Goal: Check status

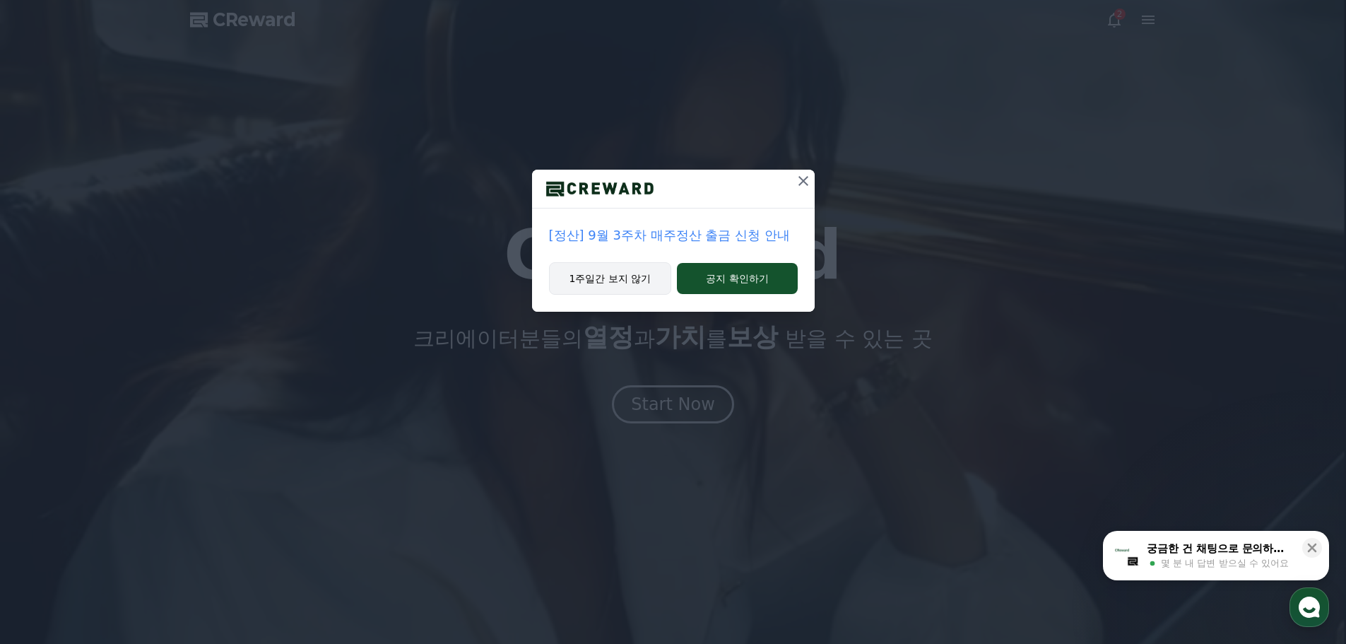
click at [641, 276] on button "1주일간 보지 않기" at bounding box center [610, 278] width 123 height 33
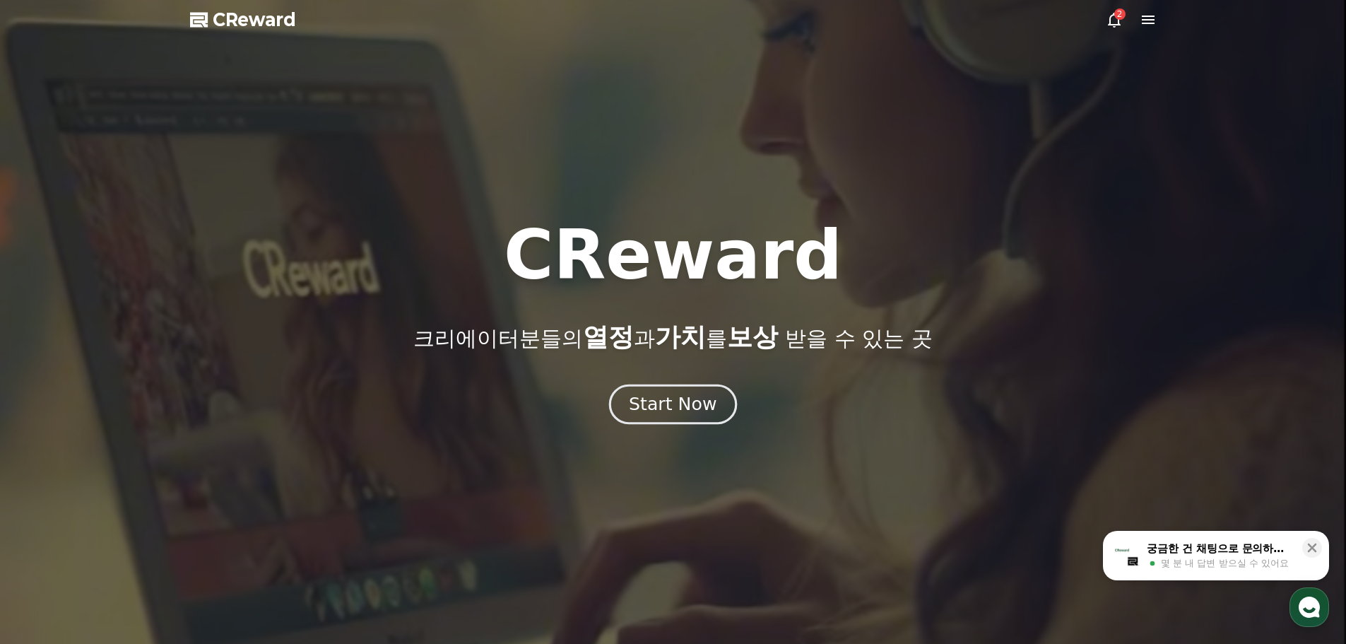
click at [696, 409] on div "Start Now" at bounding box center [673, 404] width 88 height 24
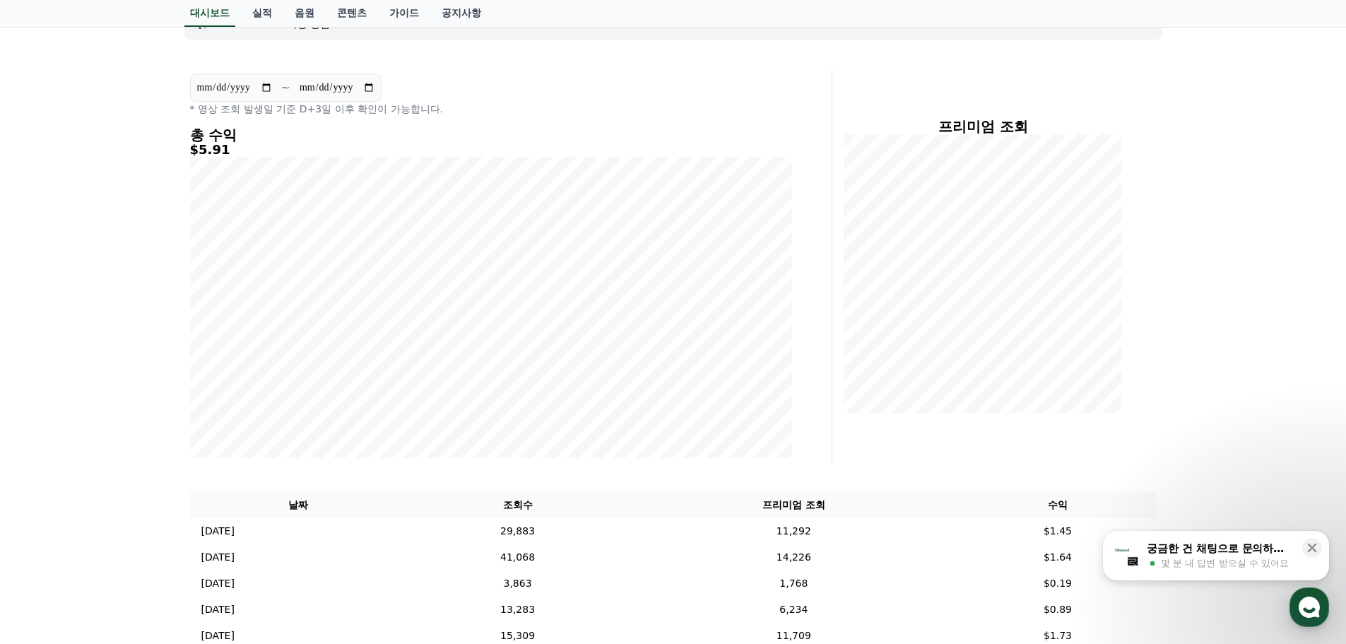
scroll to position [293, 0]
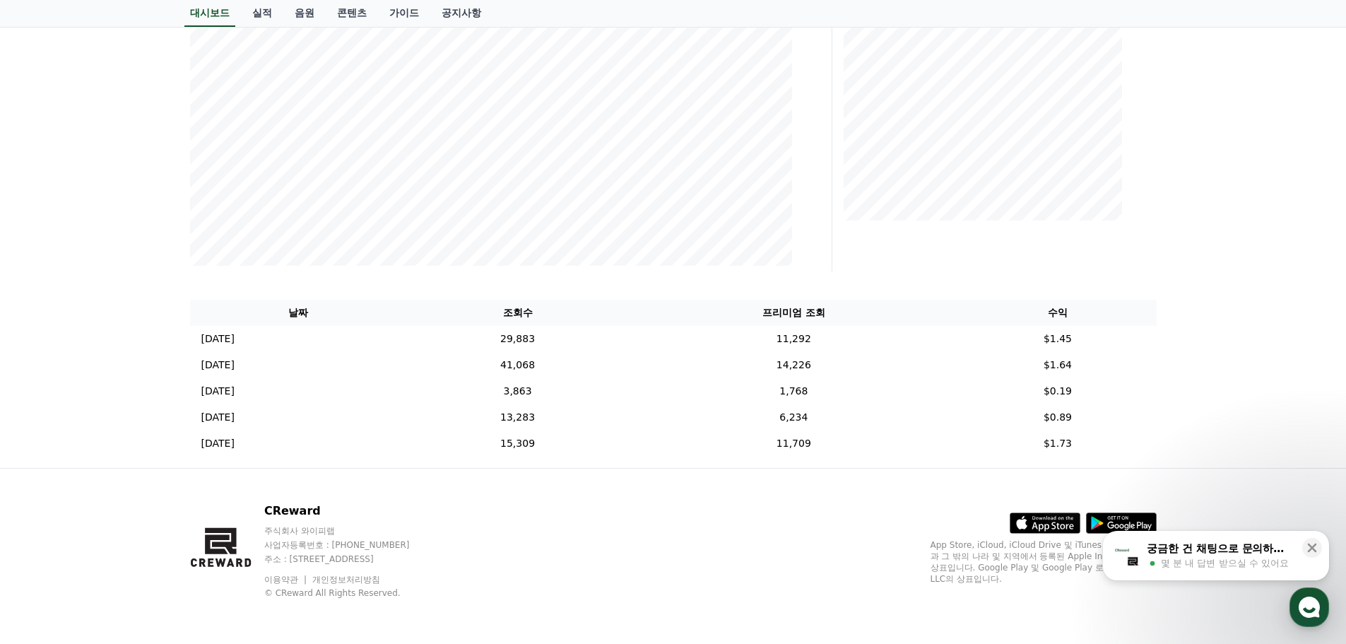
click at [840, 259] on div "프리미엄 조회" at bounding box center [1000, 74] width 324 height 396
click at [582, 347] on td "29,883" at bounding box center [518, 339] width 222 height 26
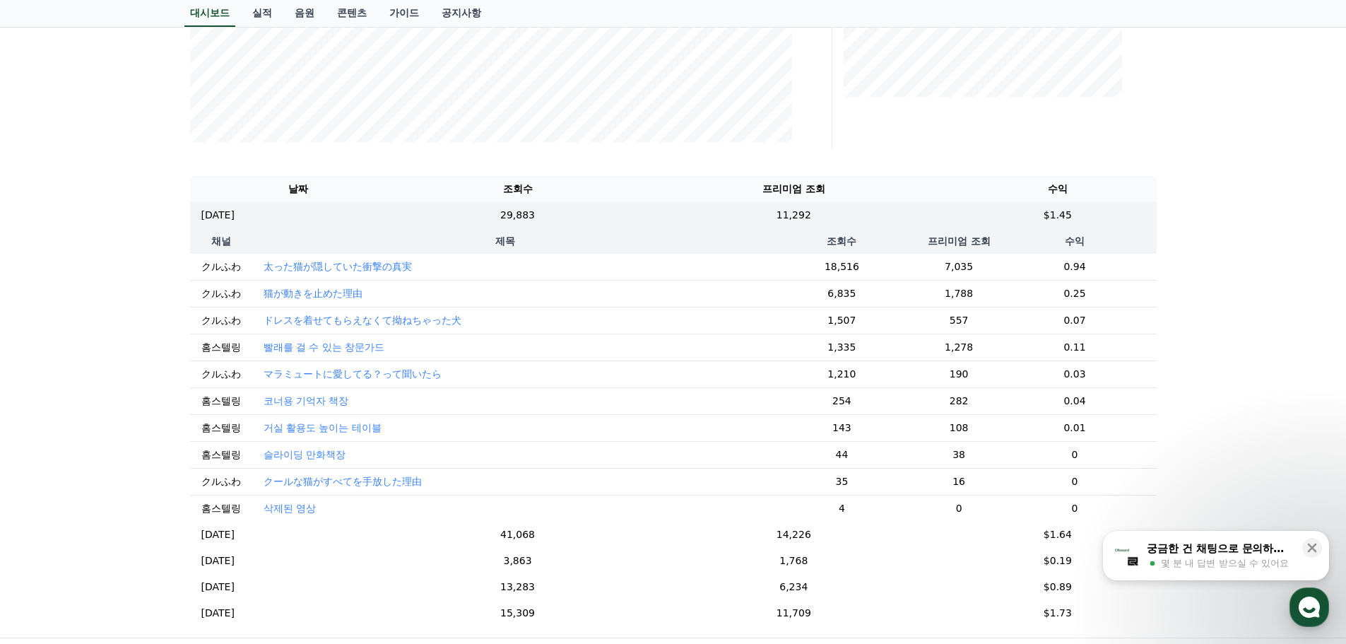
scroll to position [434, 0]
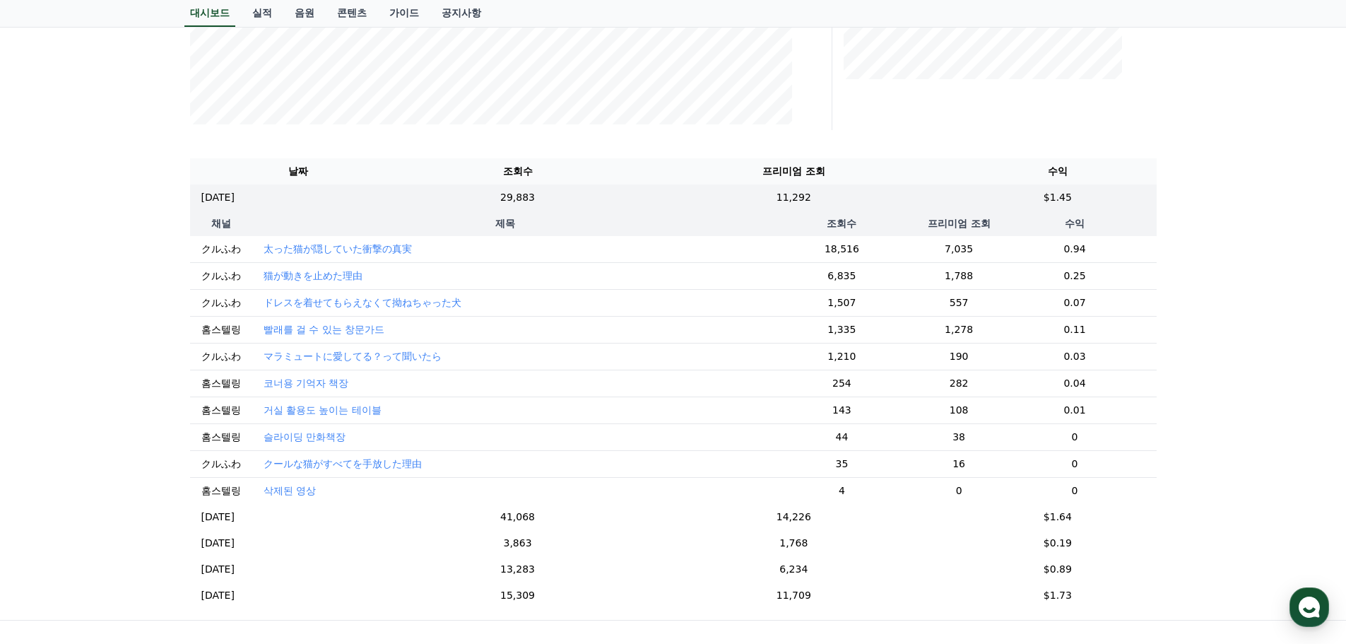
click at [323, 243] on p "太った猫が隠していた衝撃の真実" at bounding box center [338, 249] width 148 height 14
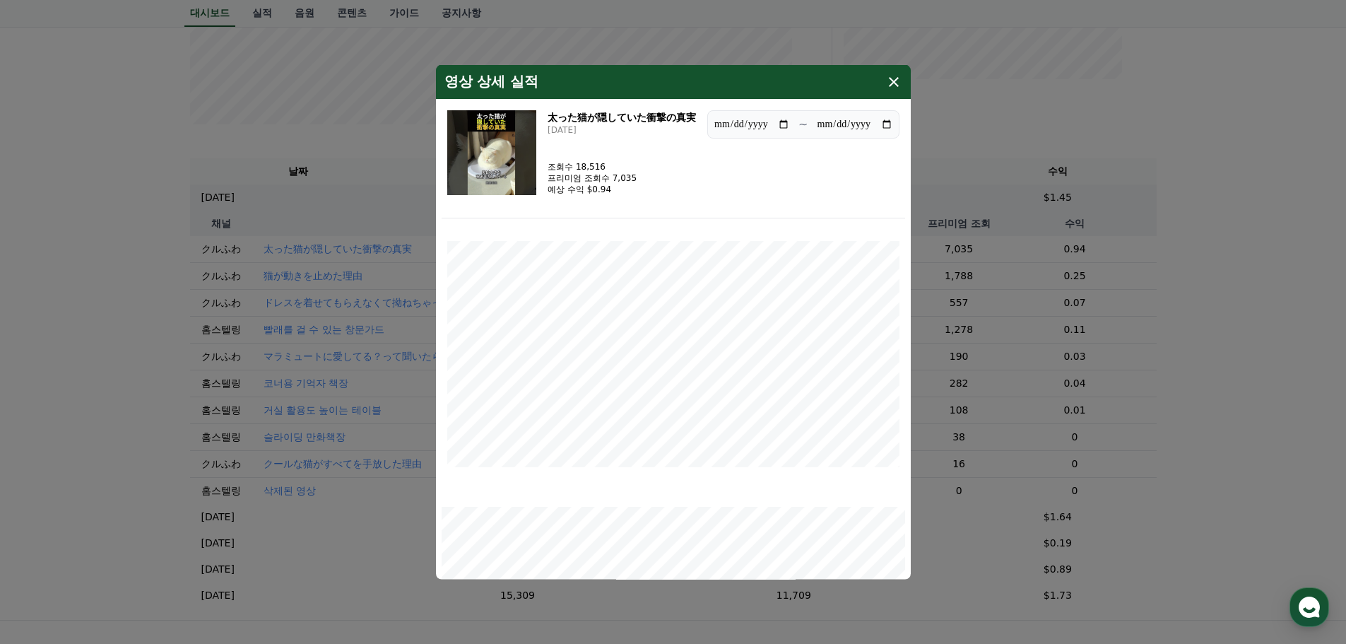
click at [893, 84] on icon "modal" at bounding box center [894, 81] width 17 height 17
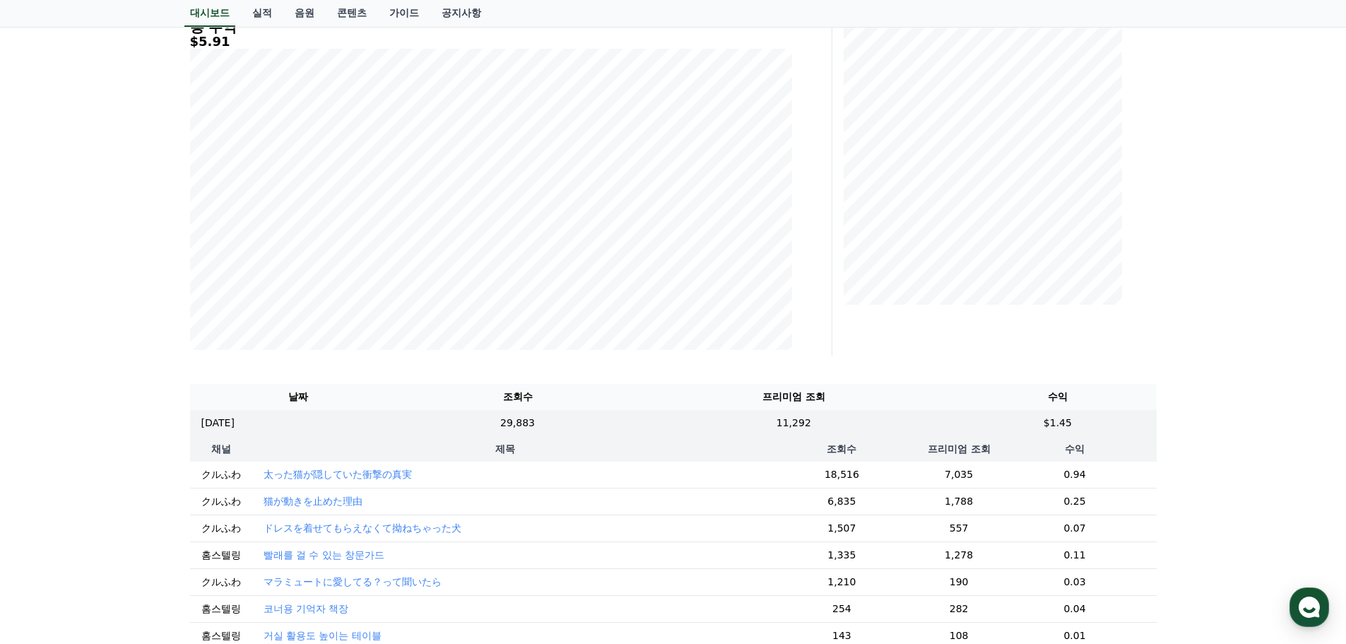
scroll to position [353, 0]
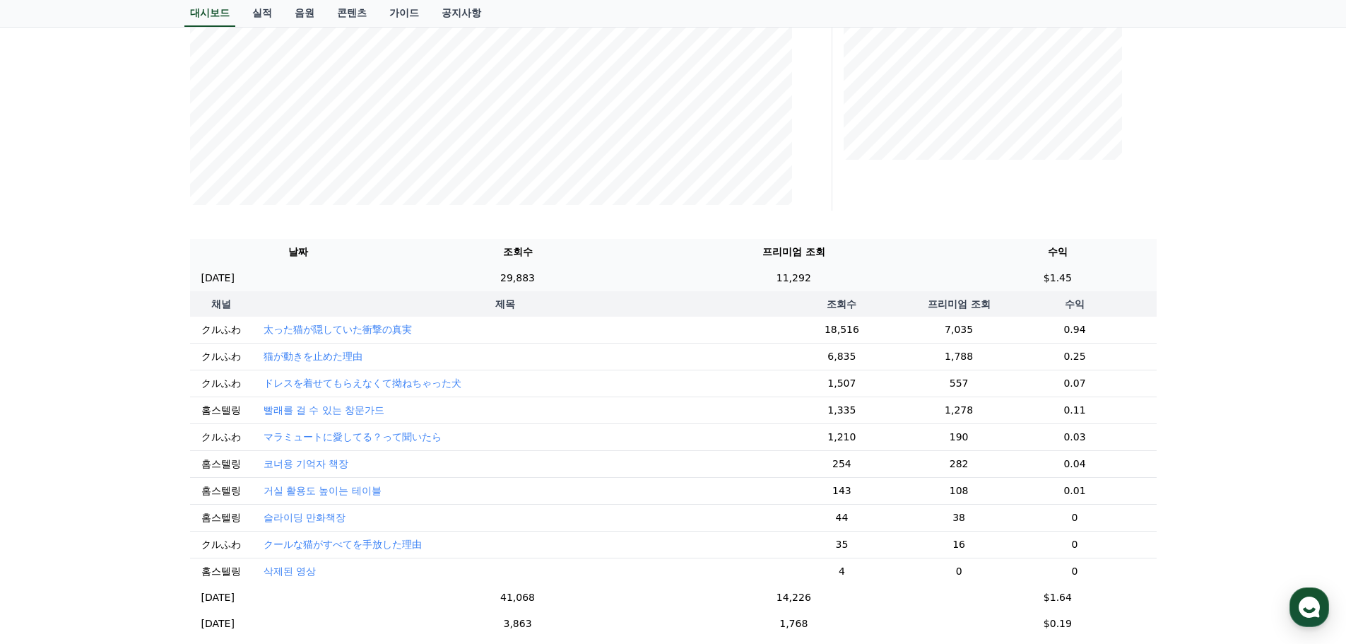
click at [596, 283] on td "29,883" at bounding box center [518, 278] width 222 height 26
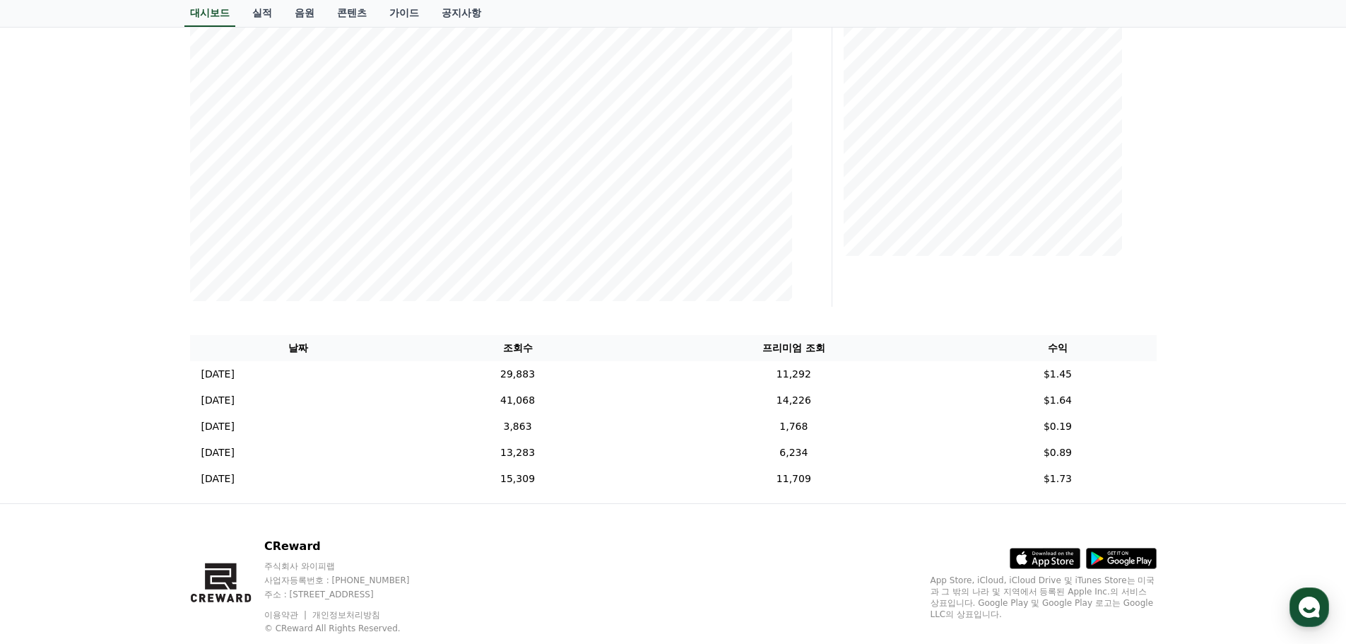
scroll to position [293, 0]
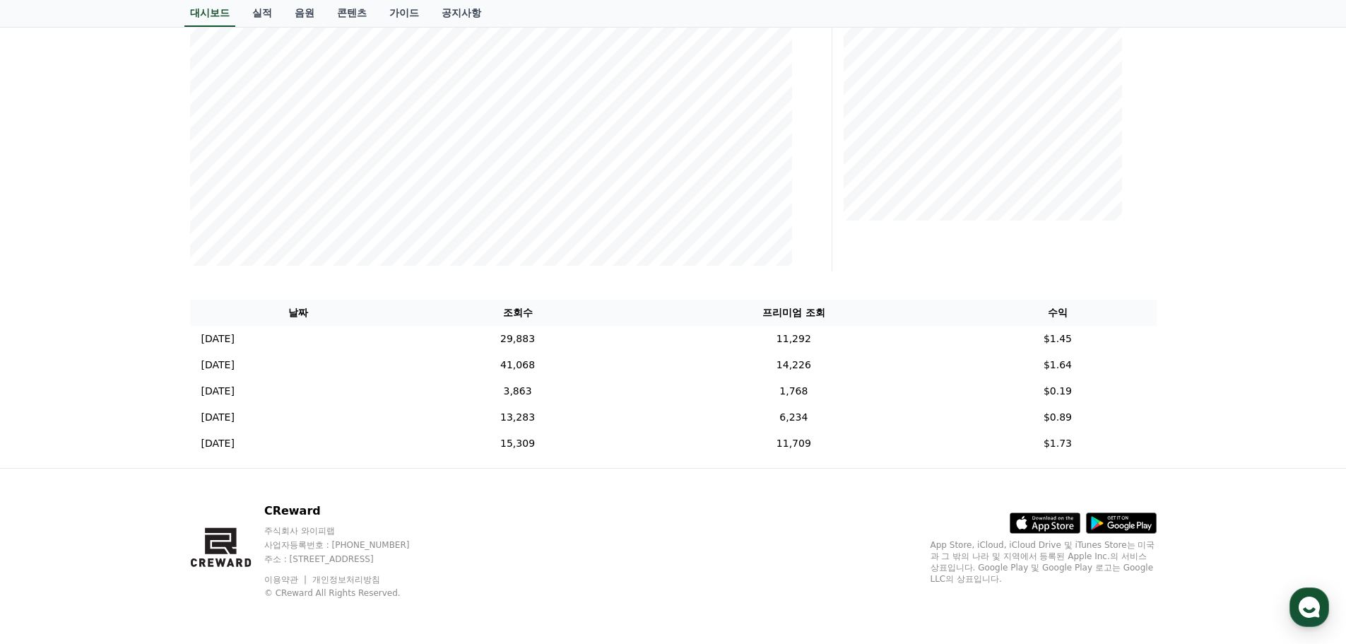
click at [1155, 257] on div "프리미엄 조회" at bounding box center [1000, 74] width 324 height 396
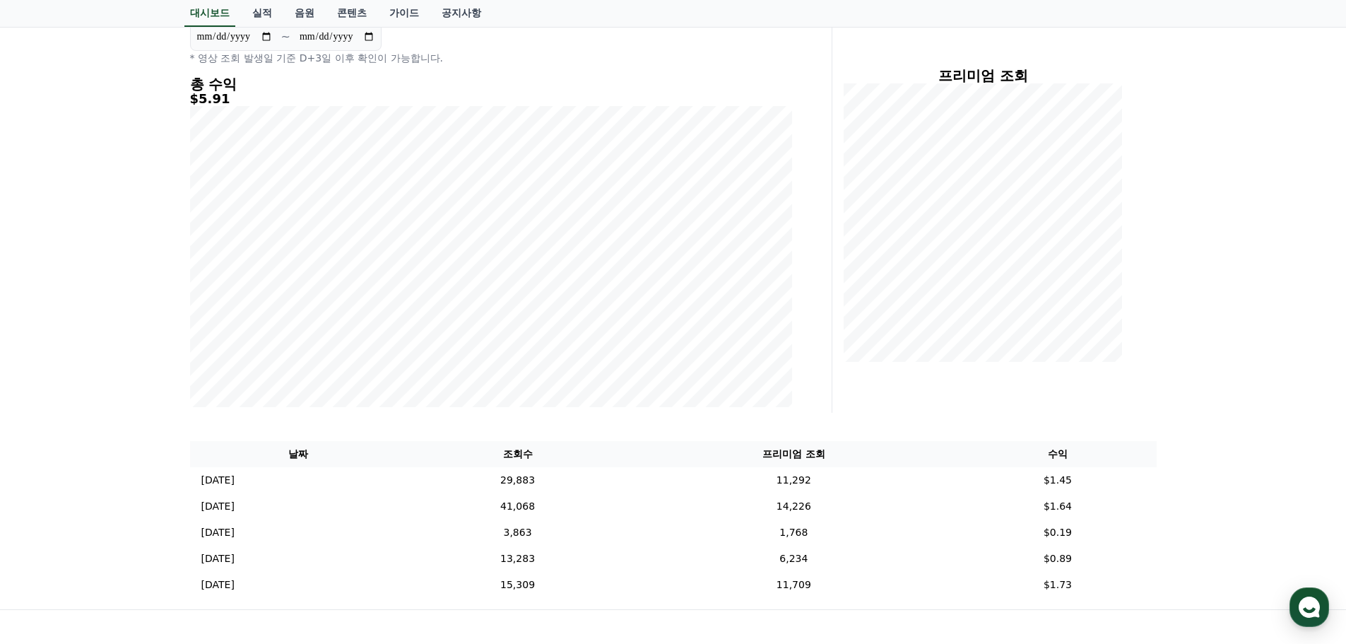
scroll to position [0, 0]
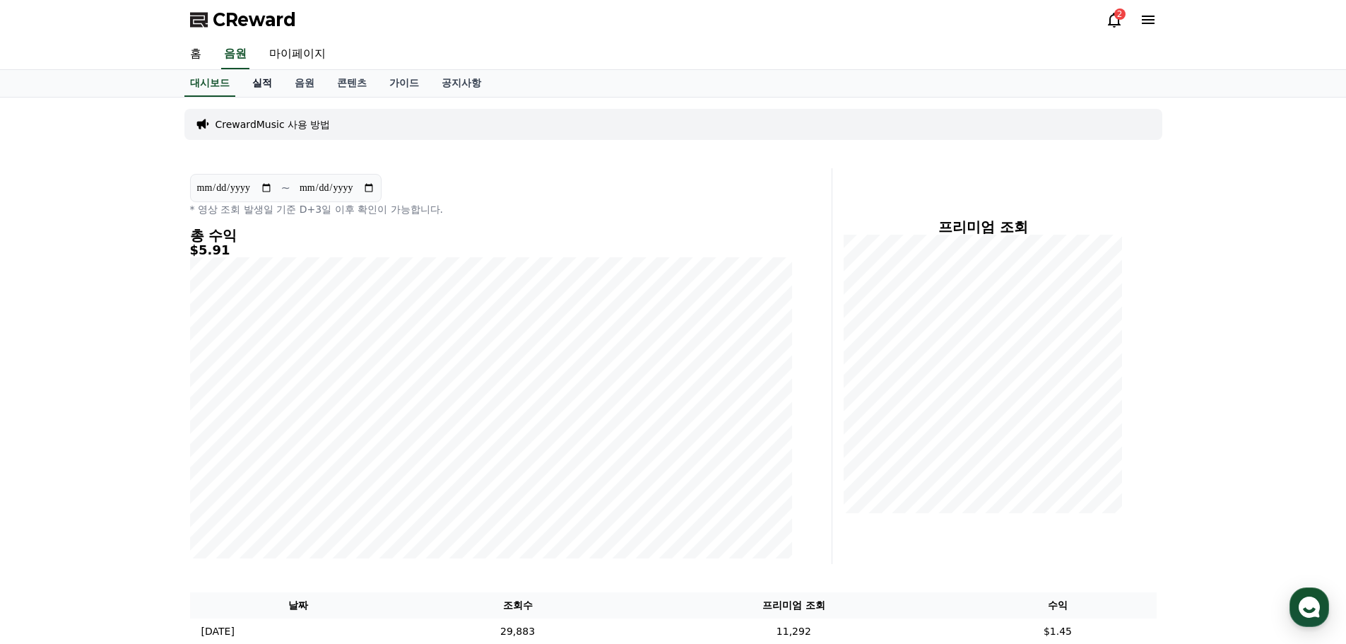
click at [267, 81] on link "실적" at bounding box center [262, 83] width 42 height 27
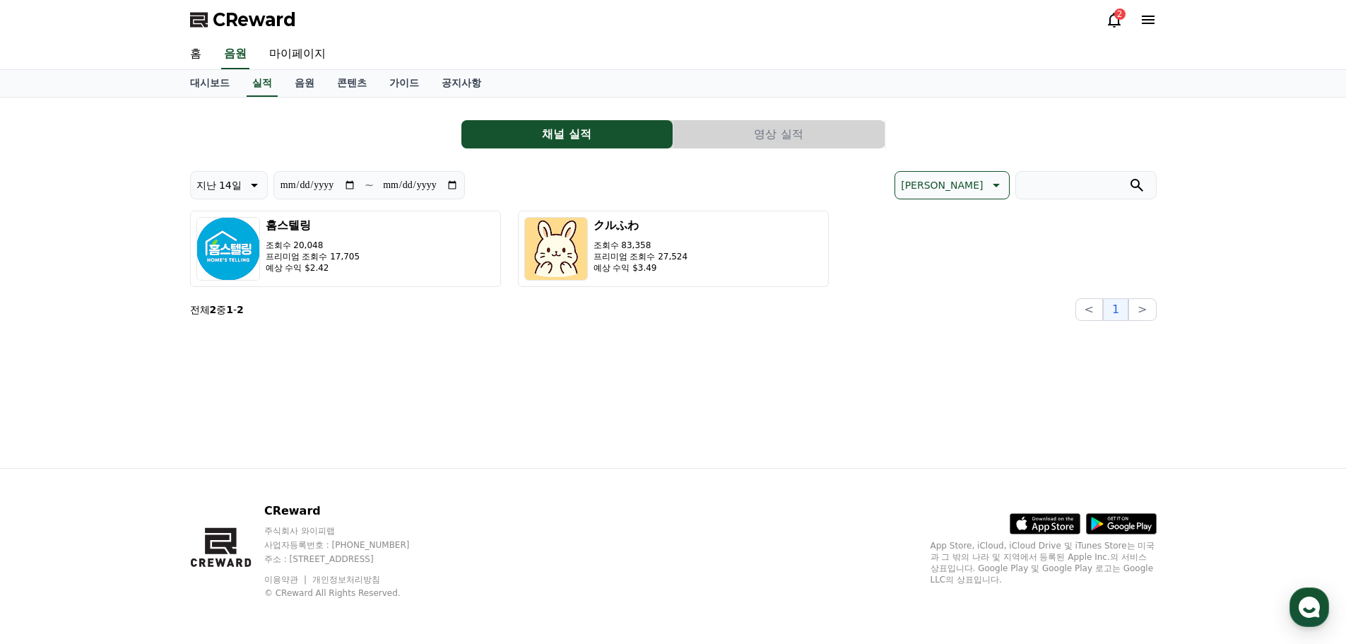
click at [804, 138] on button "영상 실적" at bounding box center [779, 134] width 211 height 28
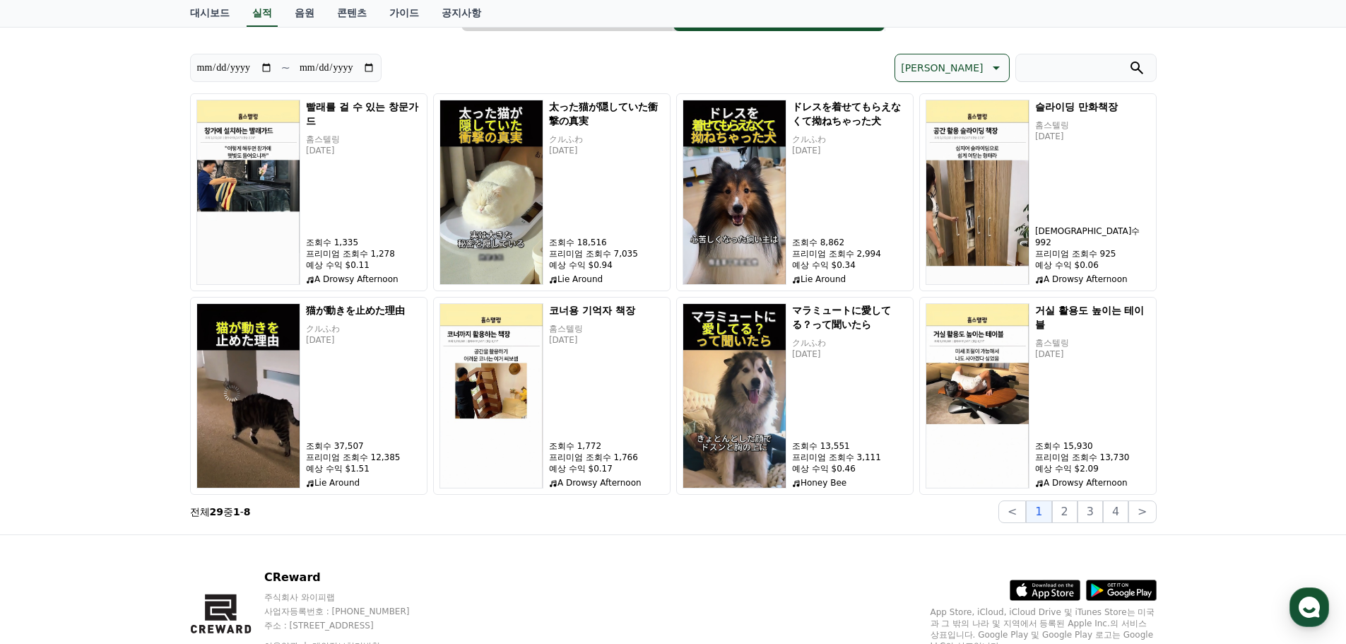
scroll to position [184, 0]
